Goal: Information Seeking & Learning: Learn about a topic

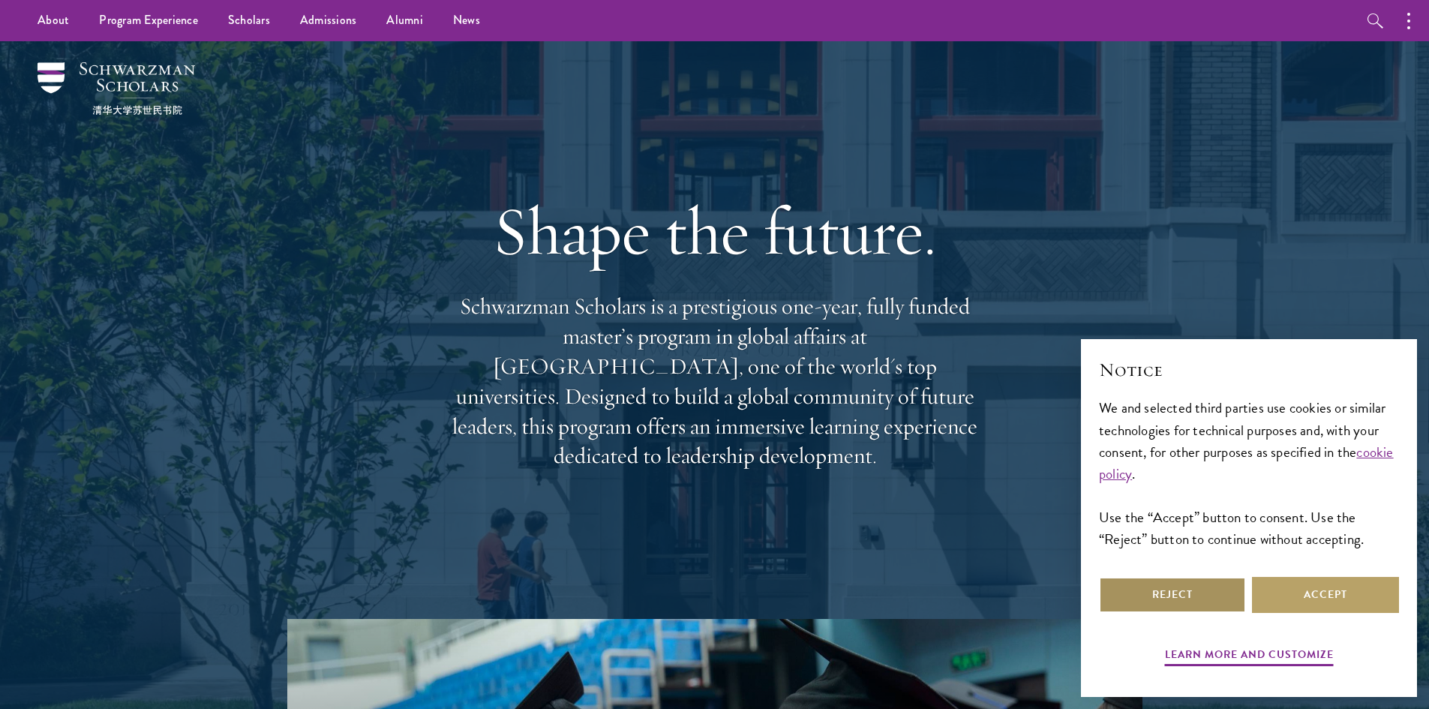
click at [1198, 594] on button "Reject" at bounding box center [1172, 595] width 147 height 36
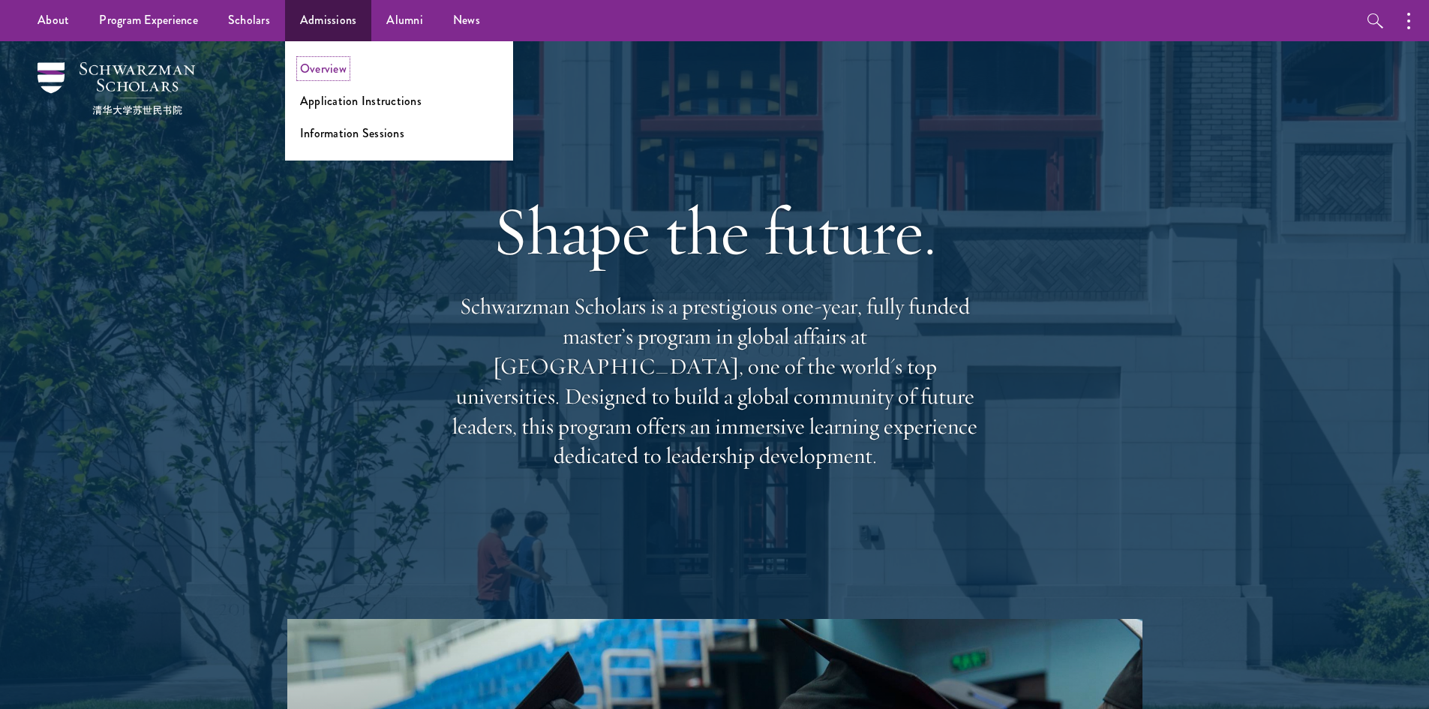
click at [335, 68] on link "Overview" at bounding box center [323, 68] width 47 height 17
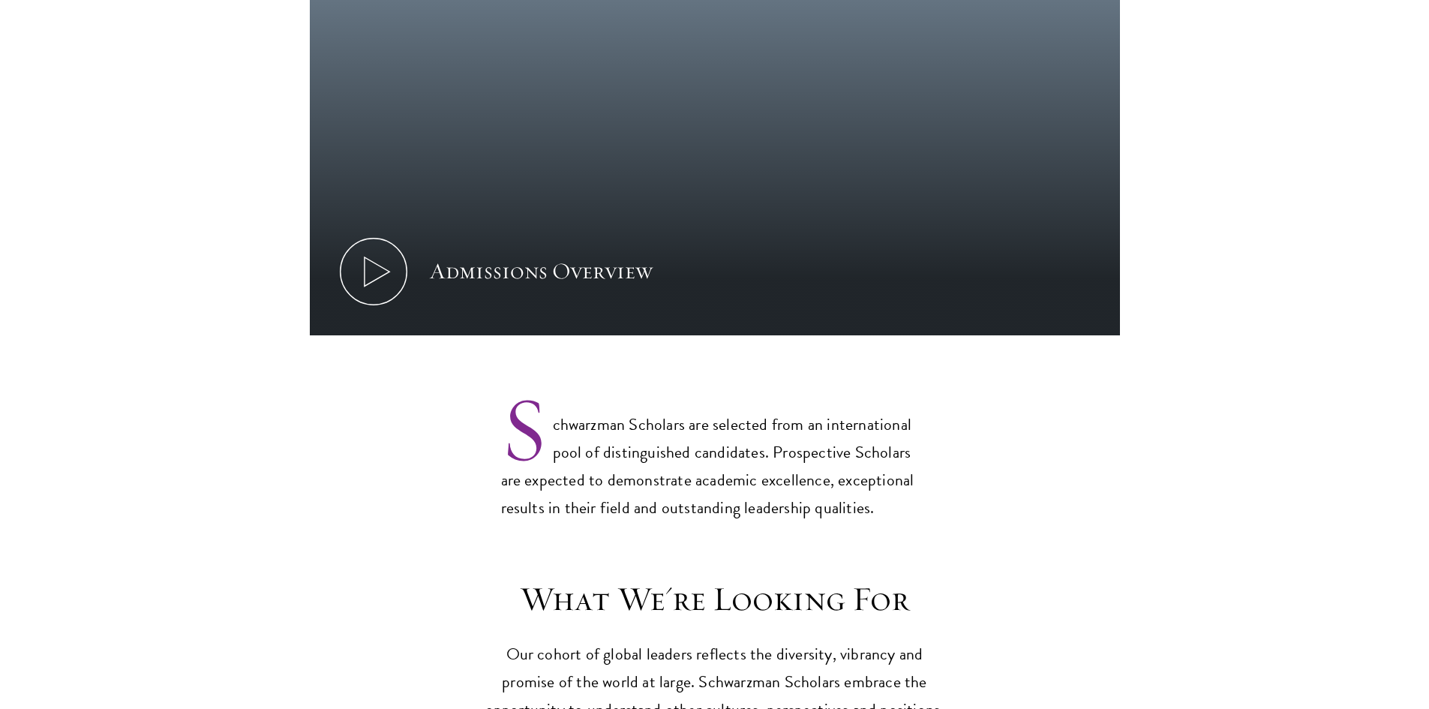
scroll to position [1201, 0]
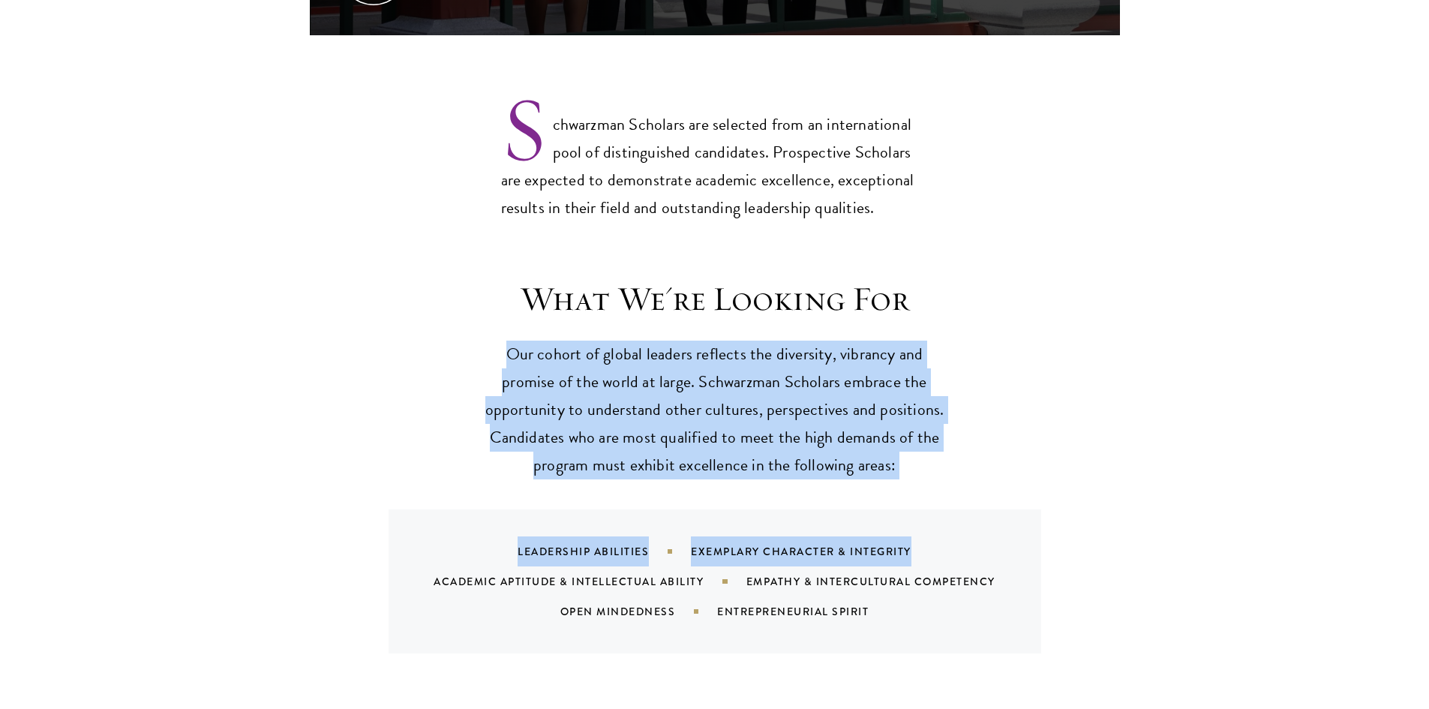
drag, startPoint x: 507, startPoint y: 323, endPoint x: 1023, endPoint y: 437, distance: 528.5
click at [1046, 454] on div "What We're Looking For Our cohort of global leaders reflects the diversity, vib…" at bounding box center [715, 465] width 810 height 375
click at [979, 406] on div "What We're Looking For Our cohort of global leaders reflects the diversity, vib…" at bounding box center [715, 465] width 810 height 375
click at [821, 385] on p "Our cohort of global leaders reflects the diversity, vibrancy and promise of th…" at bounding box center [714, 410] width 465 height 139
